Goal: Information Seeking & Learning: Learn about a topic

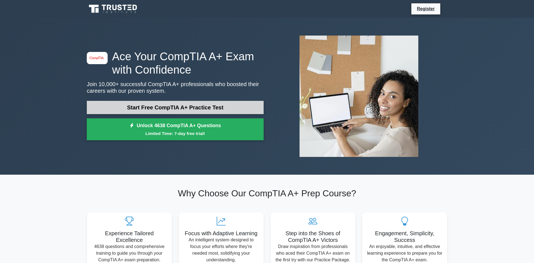
drag, startPoint x: 157, startPoint y: 110, endPoint x: 93, endPoint y: 112, distance: 64.8
click at [157, 110] on link "Start Free CompTIA A+ Practice Test" at bounding box center [175, 107] width 177 height 13
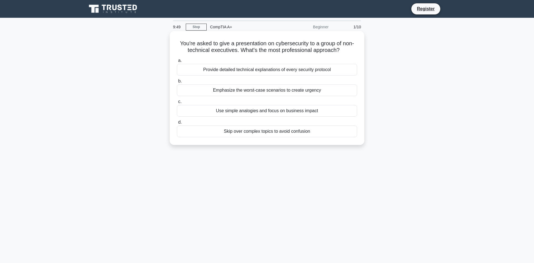
click at [230, 111] on div "Use simple analogies and focus on business impact" at bounding box center [267, 111] width 180 height 12
click at [177, 104] on input "c. Use simple analogies and focus on business impact" at bounding box center [177, 102] width 0 height 4
click at [278, 117] on div "Remote wipe the device" at bounding box center [267, 111] width 180 height 12
click at [177, 104] on input "c. Remote wipe the device" at bounding box center [177, 102] width 0 height 4
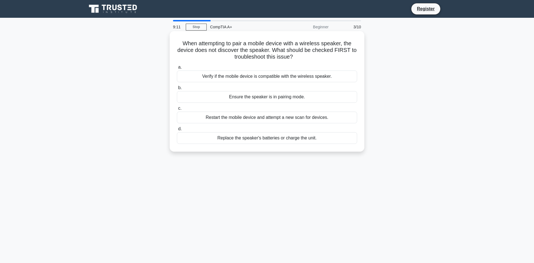
click at [242, 95] on div "Ensure the speaker is in pairing mode." at bounding box center [267, 97] width 180 height 12
click at [177, 90] on input "b. Ensure the speaker is in pairing mode." at bounding box center [177, 88] width 0 height 4
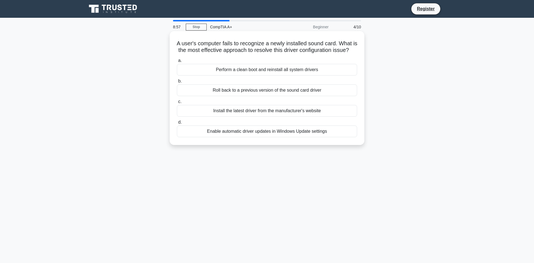
click at [245, 109] on div "Install the latest driver from the manufacturer's website" at bounding box center [267, 111] width 180 height 12
click at [177, 104] on input "c. Install the latest driver from the manufacturer's website" at bounding box center [177, 102] width 0 height 4
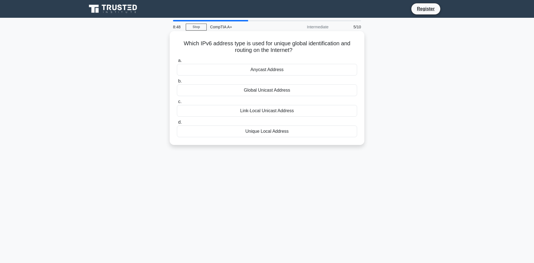
click at [252, 137] on div "Unique Local Address" at bounding box center [267, 132] width 180 height 12
click at [177, 124] on input "d. Unique Local Address" at bounding box center [177, 123] width 0 height 4
click at [283, 72] on div "Using a security cable with a combination lock" at bounding box center [267, 70] width 180 height 12
click at [177, 63] on input "a. Using a security cable with a combination lock" at bounding box center [177, 61] width 0 height 4
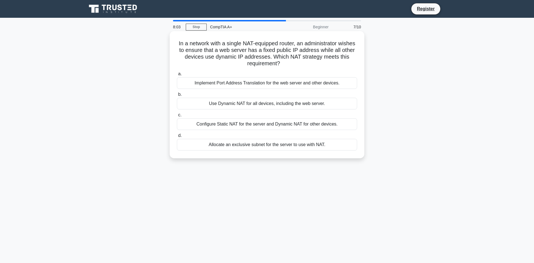
click at [234, 126] on div "Configure Static NAT for the server and Dynamic NAT for other devices." at bounding box center [267, 124] width 180 height 12
click at [177, 117] on input "c. Configure Static NAT for the server and Dynamic NAT for other devices." at bounding box center [177, 115] width 0 height 4
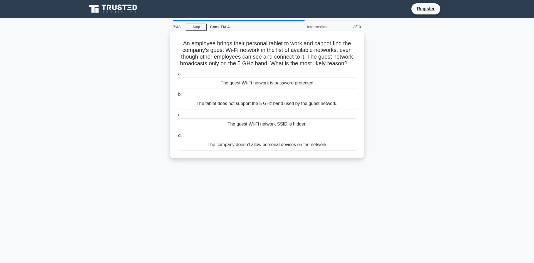
click at [300, 105] on div "The tablet does not support the 5 GHz band used by the guest network." at bounding box center [267, 104] width 180 height 12
click at [177, 96] on input "b. The tablet does not support the 5 GHz band used by the guest network." at bounding box center [177, 95] width 0 height 4
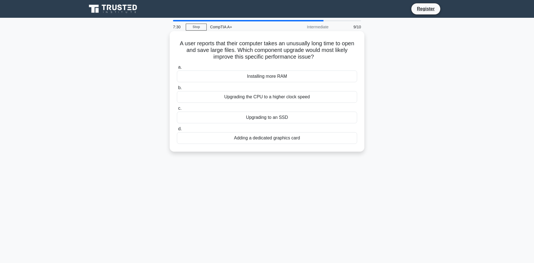
click at [256, 73] on div "Installing more RAM" at bounding box center [267, 77] width 180 height 12
click at [177, 69] on input "a. Installing more RAM" at bounding box center [177, 68] width 0 height 4
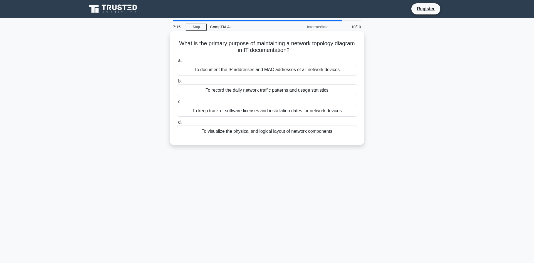
click at [306, 136] on div "To visualize the physical and logical layout of network components" at bounding box center [267, 132] width 180 height 12
click at [177, 124] on input "d. To visualize the physical and logical layout of network components" at bounding box center [177, 123] width 0 height 4
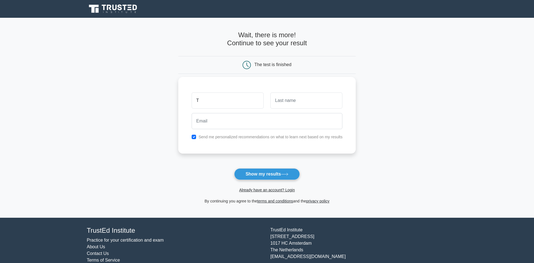
type input "T"
click at [297, 108] on input "text" at bounding box center [306, 101] width 72 height 16
type input "Bitz"
click at [198, 138] on div "Send me personalized recommendations on what to learn next based on my results" at bounding box center [267, 137] width 158 height 7
click at [193, 138] on input "checkbox" at bounding box center [193, 137] width 4 height 4
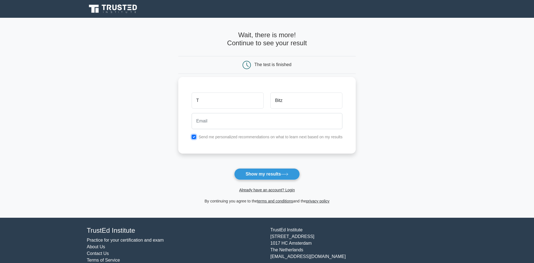
checkbox input "false"
click at [202, 125] on input "email" at bounding box center [266, 121] width 151 height 16
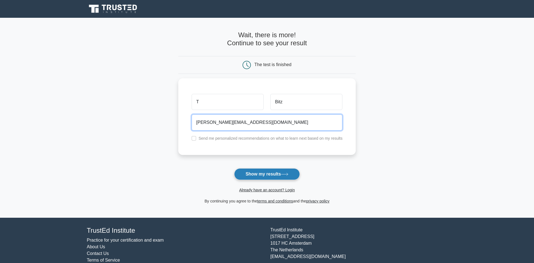
type input "travis@aol.com"
click at [242, 179] on button "Show my results" at bounding box center [267, 174] width 66 height 12
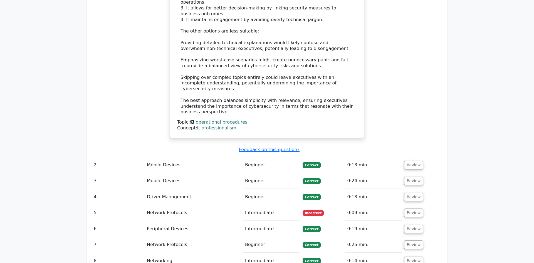
scroll to position [680, 0]
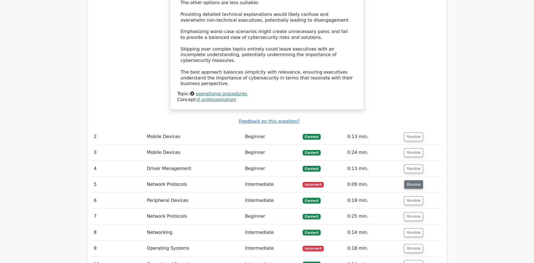
click at [411, 180] on button "Review" at bounding box center [413, 184] width 19 height 9
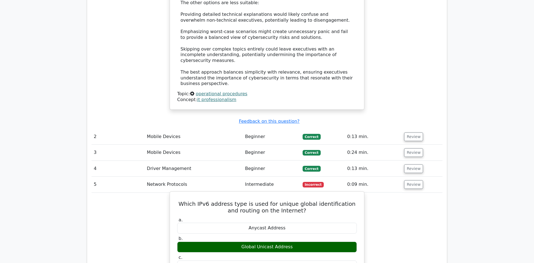
scroll to position [737, 0]
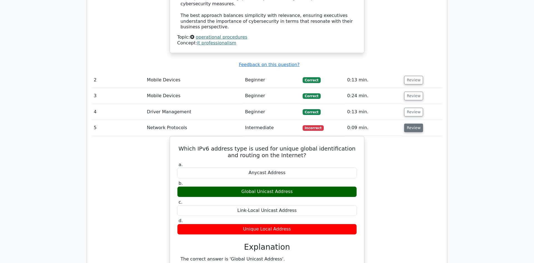
click at [411, 124] on button "Review" at bounding box center [413, 128] width 19 height 9
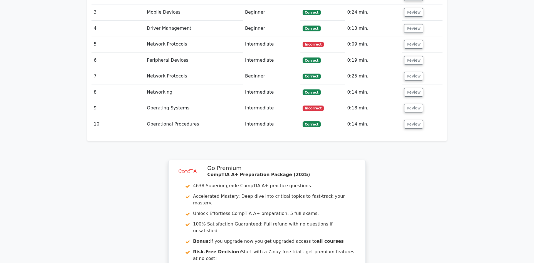
scroll to position [709, 0]
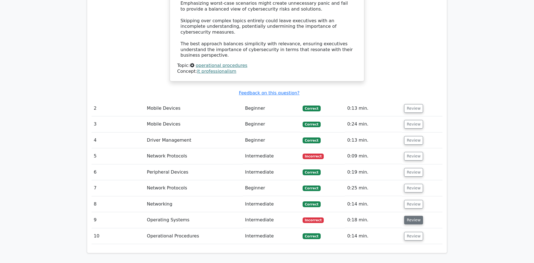
click at [414, 216] on button "Review" at bounding box center [413, 220] width 19 height 9
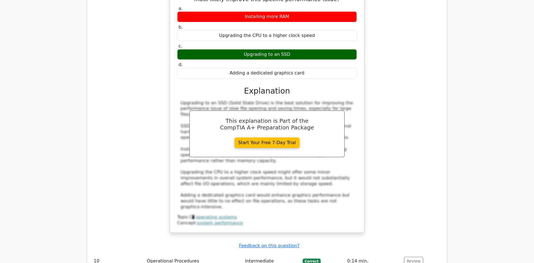
scroll to position [792, 0]
